Goal: Subscribe to service/newsletter

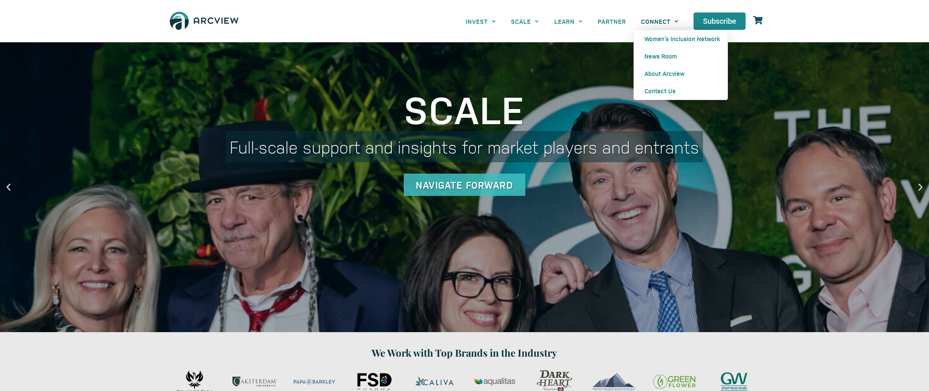
scroll to position [1, 0]
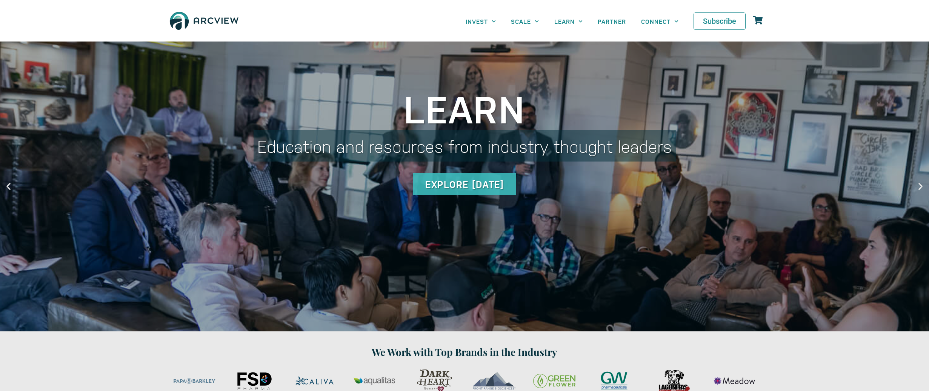
click at [724, 22] on span "Subscribe" at bounding box center [719, 21] width 33 height 8
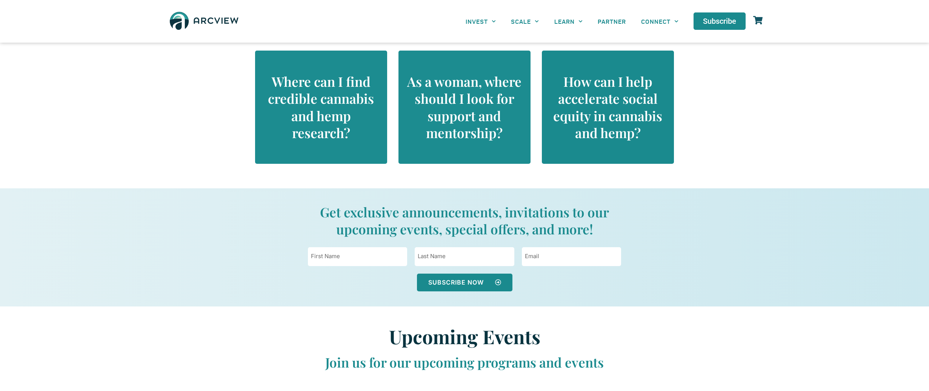
scroll to position [869, 0]
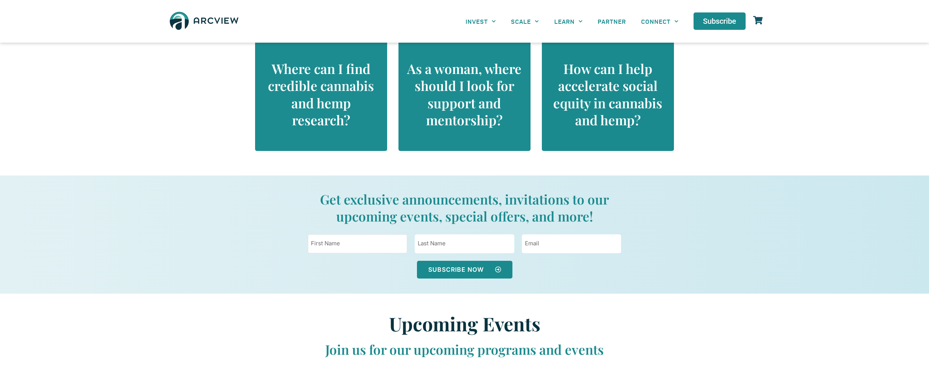
click at [339, 242] on input "First Name" at bounding box center [357, 243] width 99 height 19
type input "[PERSON_NAME]"
type input "[EMAIL_ADDRESS][DOMAIN_NAME]"
click at [484, 269] on span "Subscribe now" at bounding box center [464, 269] width 73 height 6
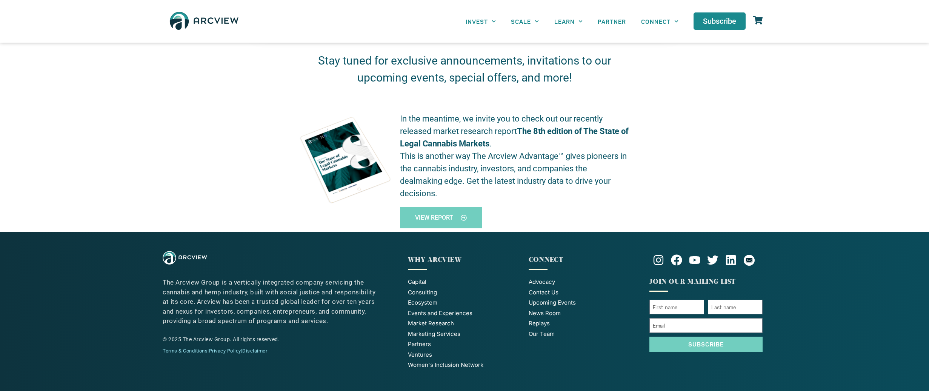
scroll to position [64, 0]
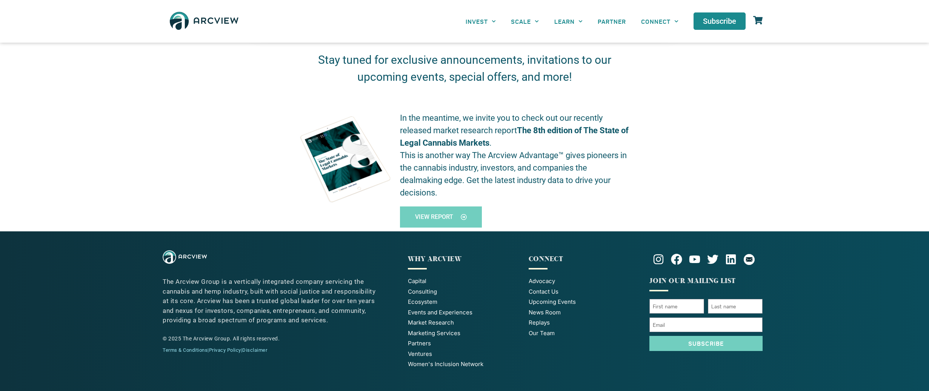
click at [464, 216] on icon at bounding box center [464, 217] width 6 height 6
click at [491, 160] on p "This is another way The Arcview Advantage™ gives pioneers in the cannabis indus…" at bounding box center [515, 174] width 231 height 50
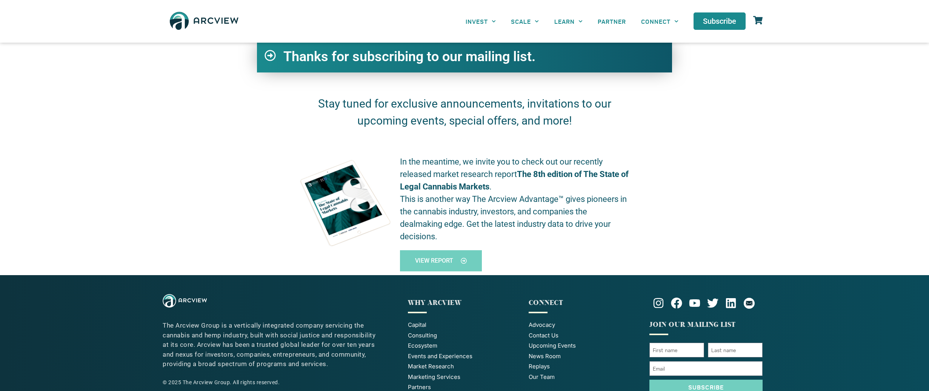
scroll to position [0, 0]
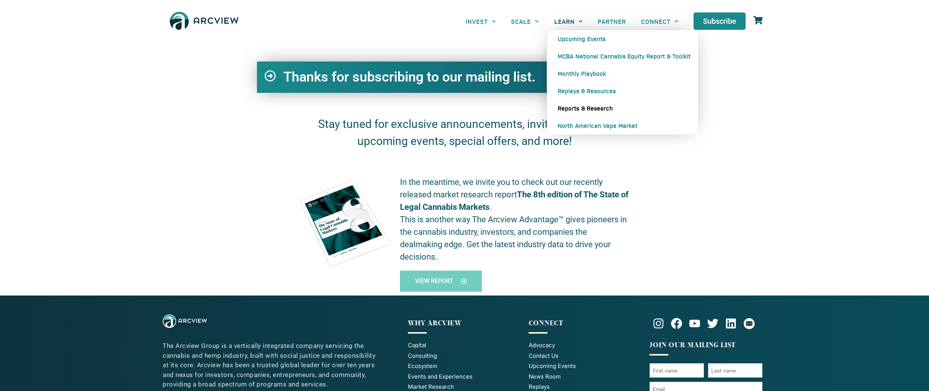
click at [585, 105] on link "Reports & Research" at bounding box center [622, 108] width 151 height 17
